Goal: Information Seeking & Learning: Learn about a topic

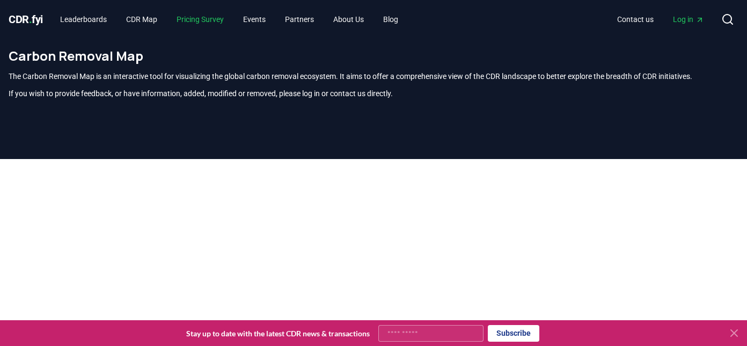
click at [196, 19] on link "Pricing Survey" at bounding box center [200, 19] width 64 height 19
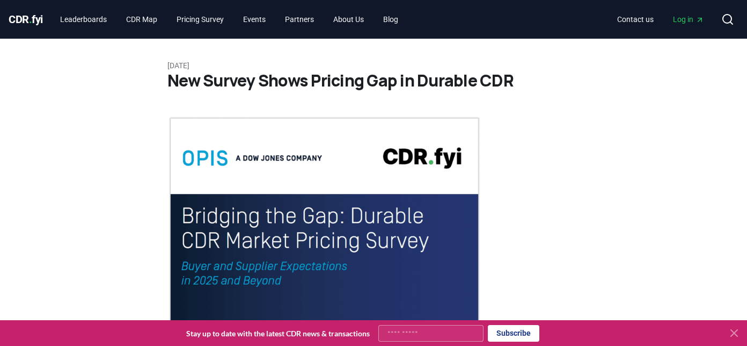
click at [691, 20] on span "Log in" at bounding box center [688, 19] width 31 height 11
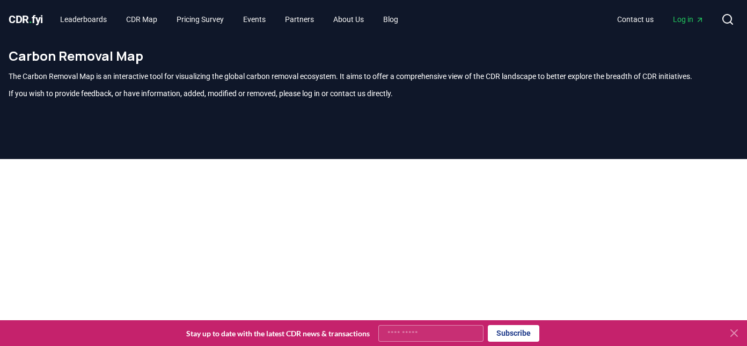
click at [33, 23] on span "CDR . fyi" at bounding box center [26, 19] width 34 height 13
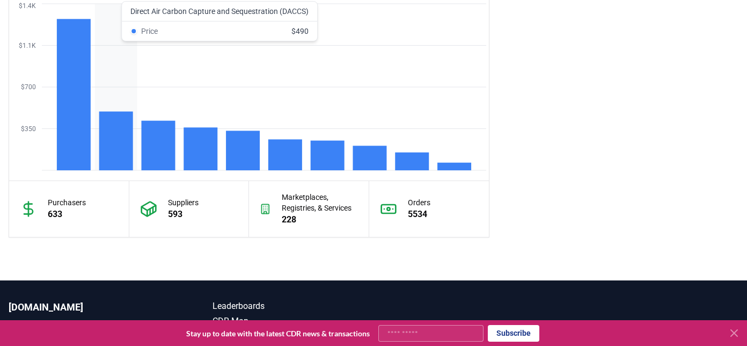
scroll to position [897, 0]
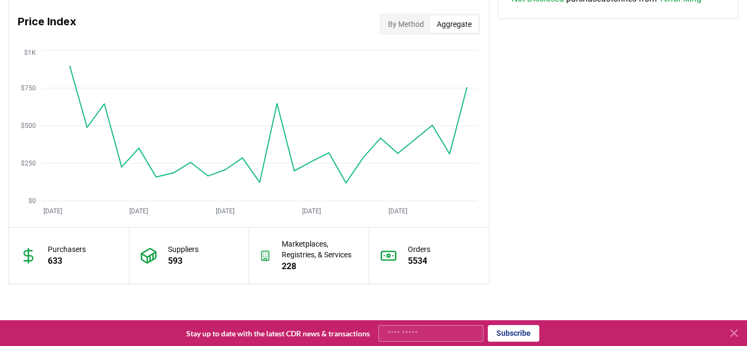
click at [457, 24] on button "Aggregate" at bounding box center [455, 24] width 48 height 17
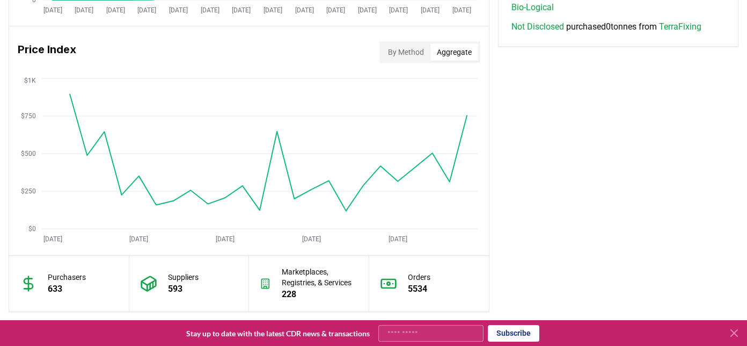
scroll to position [865, 0]
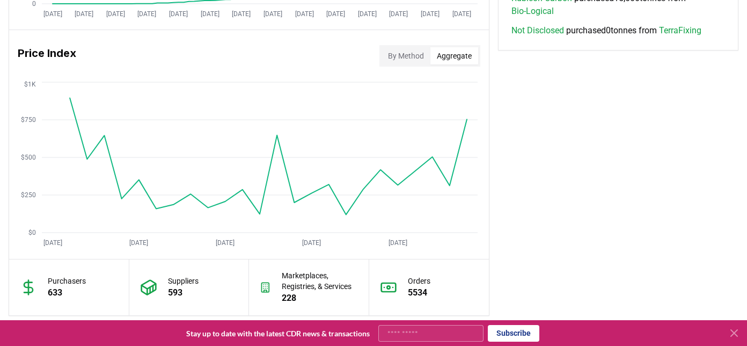
click at [397, 57] on button "By Method" at bounding box center [406, 55] width 49 height 17
click at [473, 56] on button "Aggregate" at bounding box center [455, 55] width 48 height 17
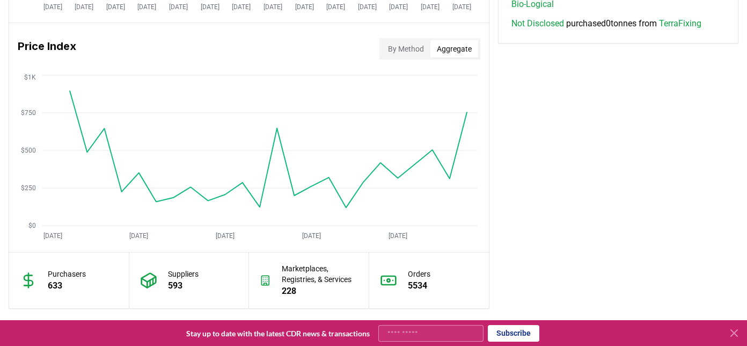
scroll to position [873, 0]
